Goal: Navigation & Orientation: Find specific page/section

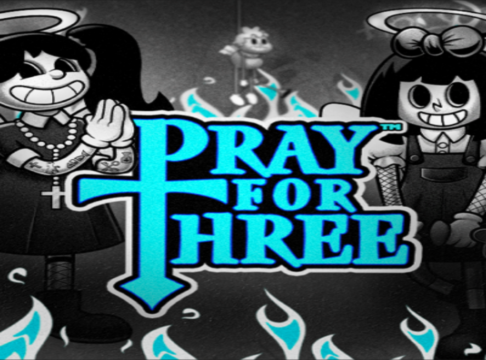
click at [28, 23] on span "Log in" at bounding box center [30, 20] width 10 height 4
click at [17, 114] on button "Log In" at bounding box center [9, 117] width 15 height 6
click at [31, 88] on span "Rewards" at bounding box center [23, 86] width 15 height 4
click at [5, 149] on span "chevron-left icon" at bounding box center [5, 149] width 0 height 0
click at [31, 88] on span "Rewards" at bounding box center [23, 86] width 15 height 4
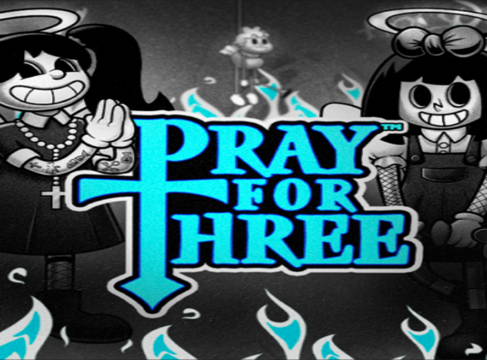
click at [30, 94] on span "Promotions" at bounding box center [24, 91] width 21 height 5
